Goal: Information Seeking & Learning: Learn about a topic

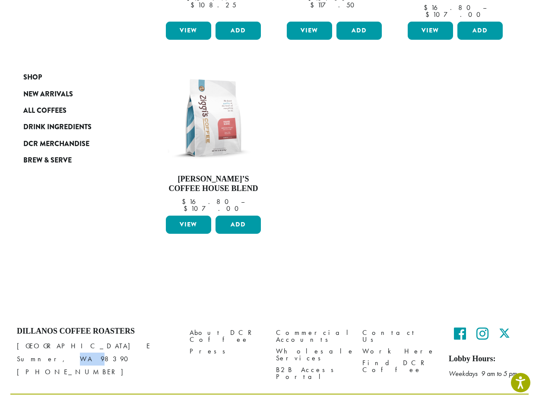
drag, startPoint x: 39, startPoint y: 334, endPoint x: 54, endPoint y: 334, distance: 14.7
click at [54, 340] on p "[STREET_ADDRESS][PERSON_NAME] [PHONE_NUMBER]" at bounding box center [97, 359] width 160 height 39
click at [172, 340] on p "[STREET_ADDRESS][PERSON_NAME] [PHONE_NUMBER]" at bounding box center [97, 359] width 160 height 39
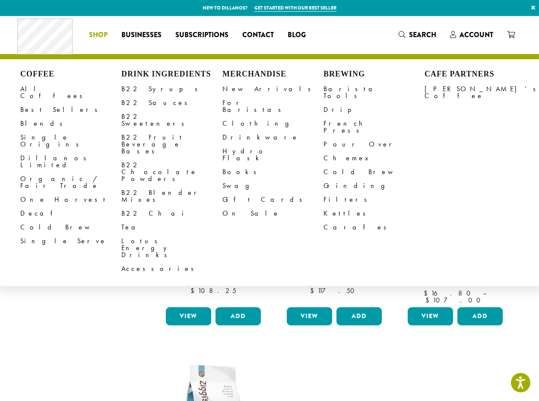
click at [156, 31] on span "Businesses" at bounding box center [141, 35] width 40 height 11
